Goal: Task Accomplishment & Management: Manage account settings

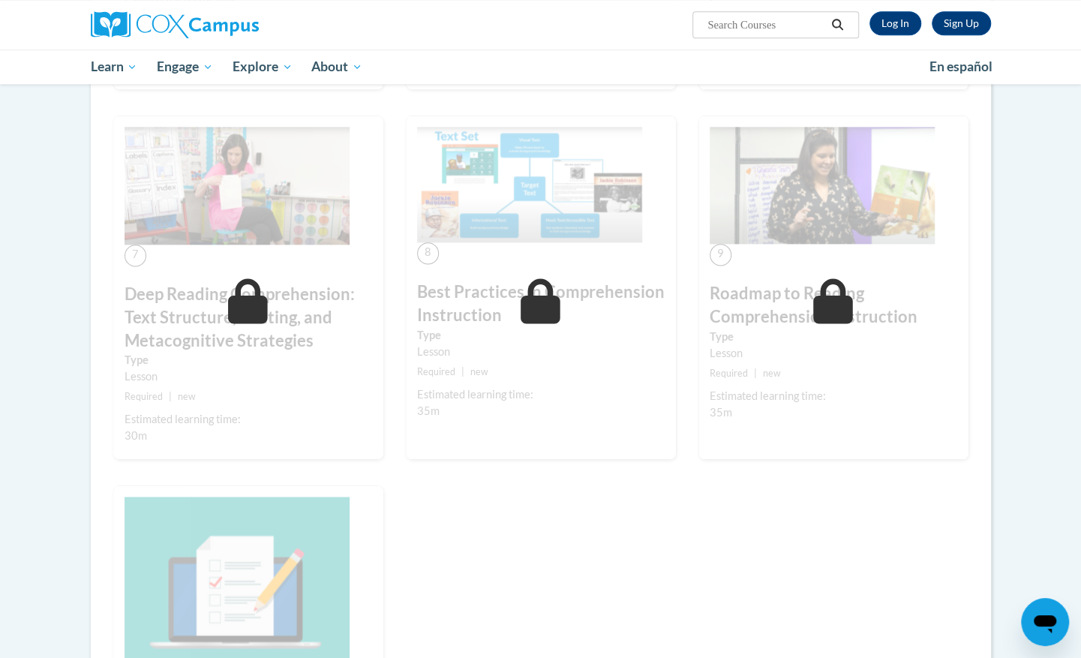
scroll to position [949, 0]
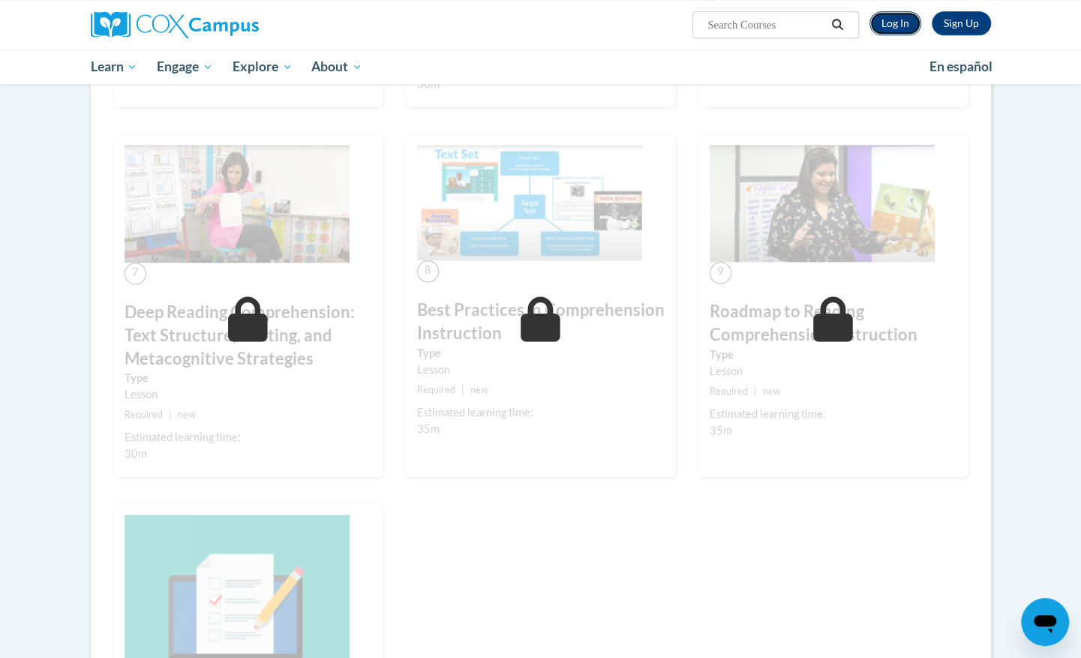
click at [915, 26] on link "Log In" at bounding box center [896, 23] width 52 height 24
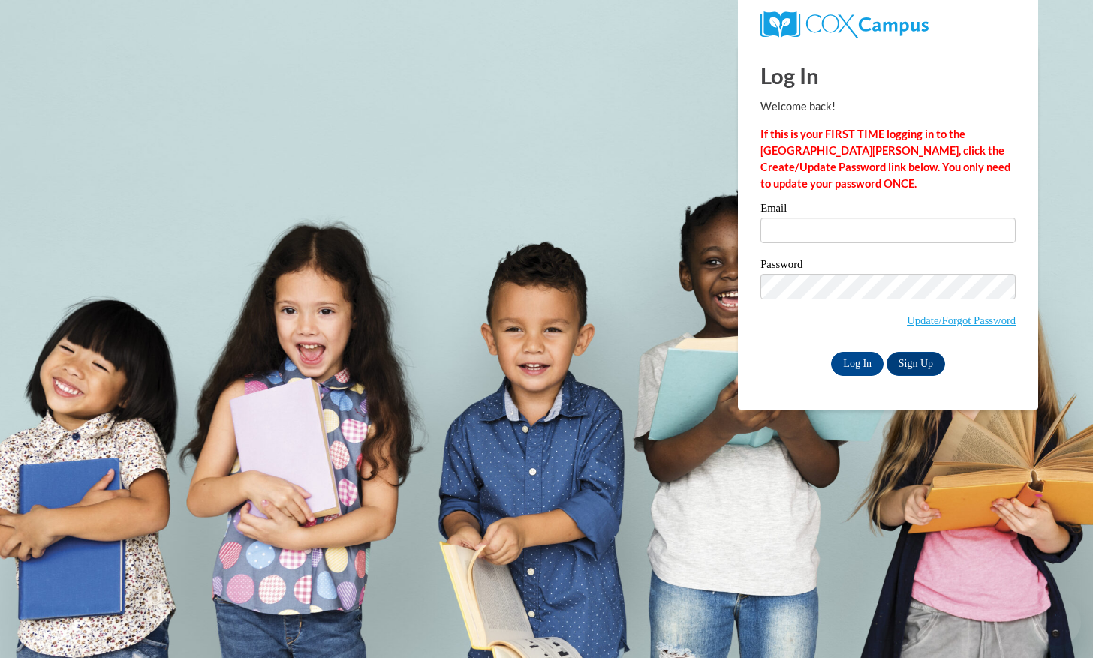
click at [837, 224] on input "Email" at bounding box center [887, 231] width 255 height 26
type input "chloelayne02@gmail.com"
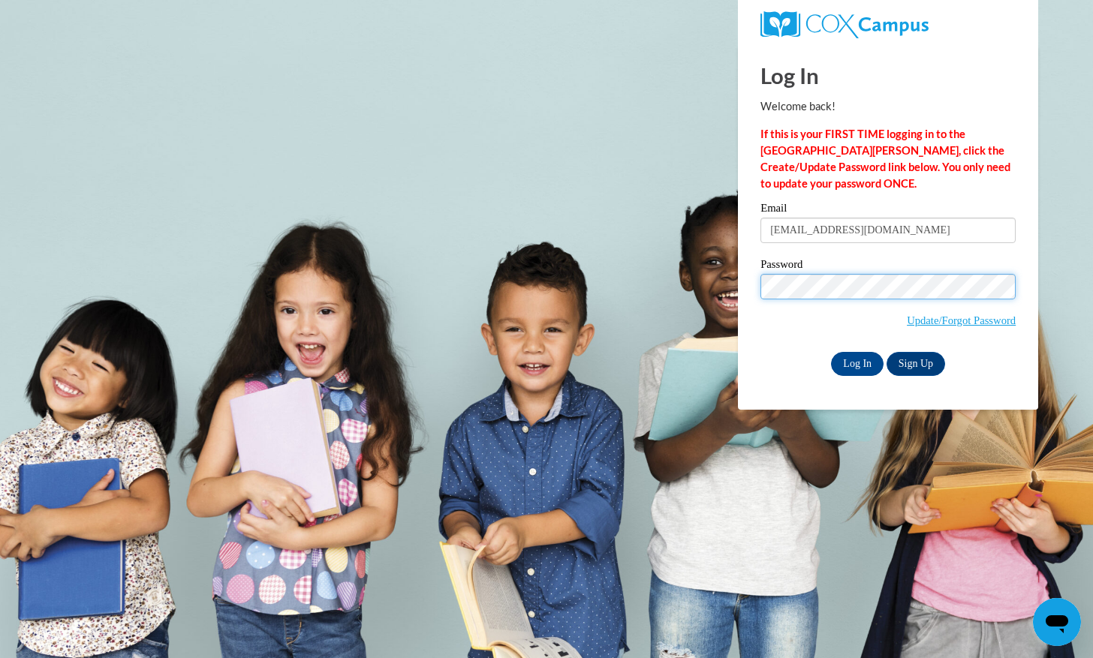
click at [831, 352] on input "Log In" at bounding box center [857, 364] width 53 height 24
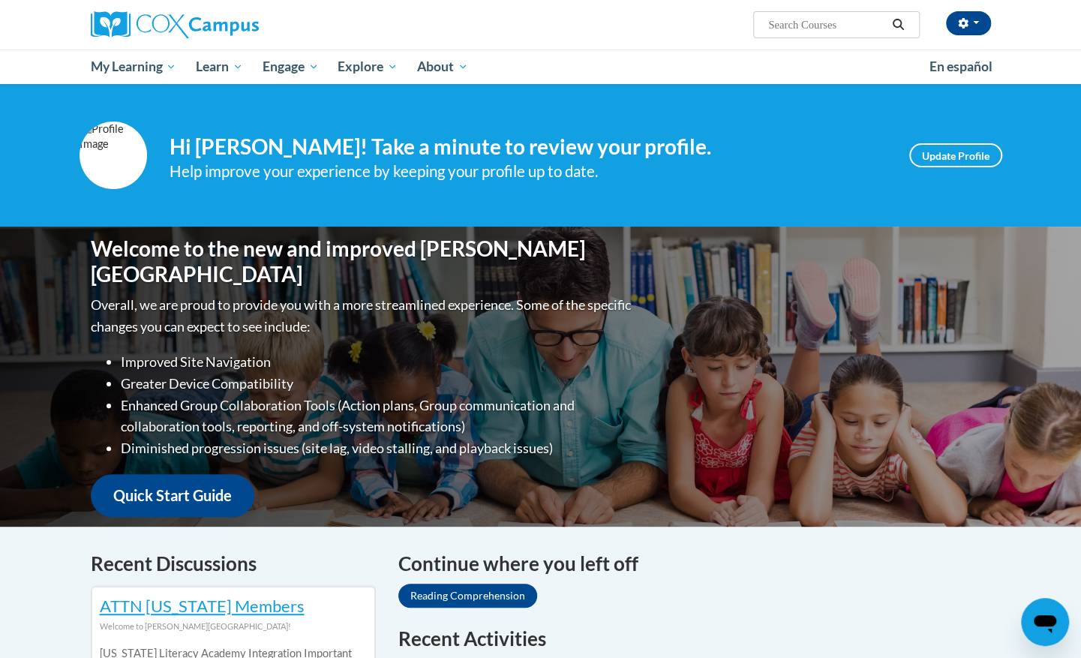
scroll to position [205, 0]
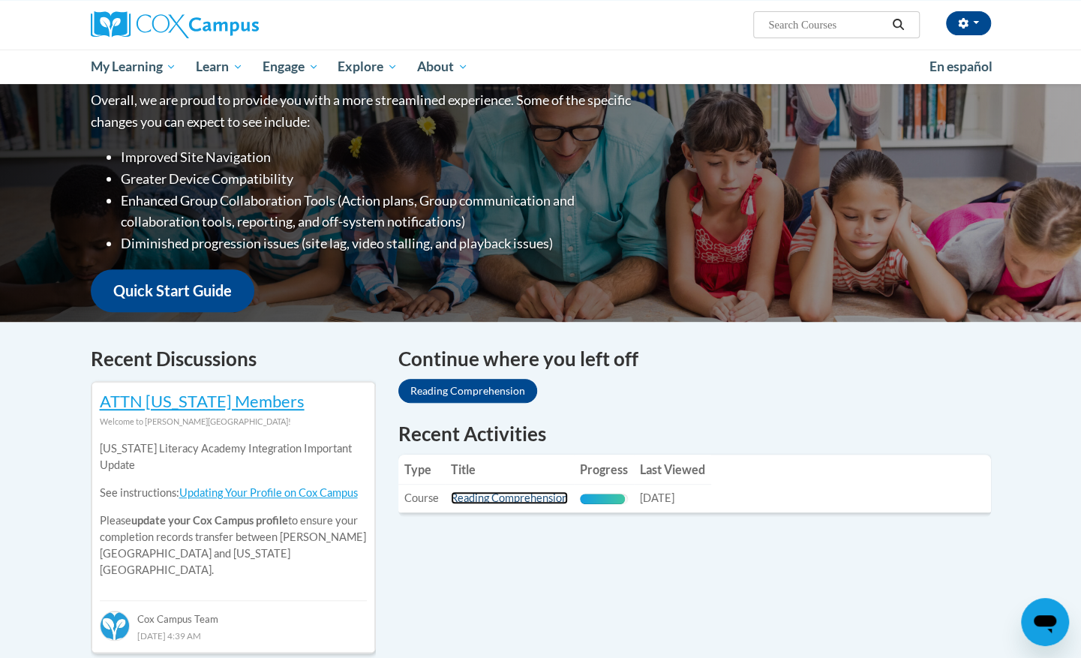
click at [513, 501] on link "Reading Comprehension" at bounding box center [509, 498] width 117 height 13
